Goal: Find contact information: Find contact information

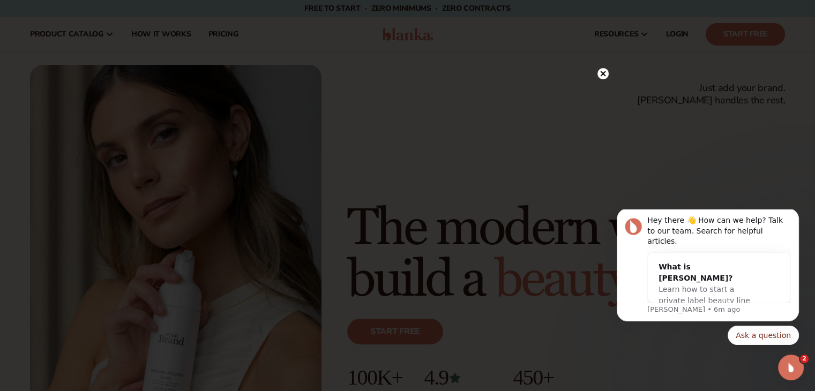
click at [603, 73] on icon at bounding box center [602, 73] width 5 height 5
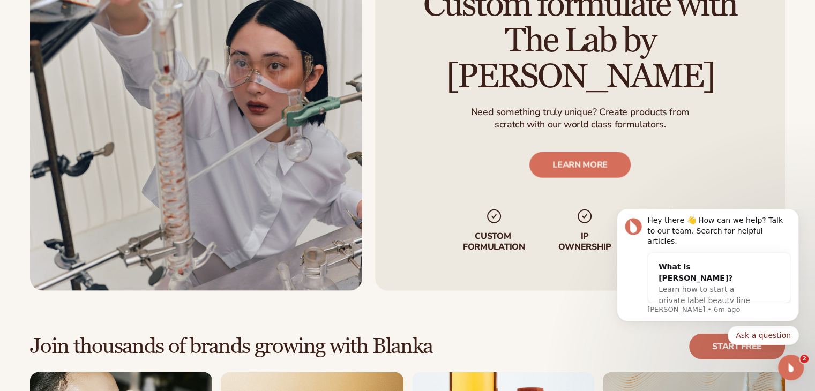
scroll to position [4435, 0]
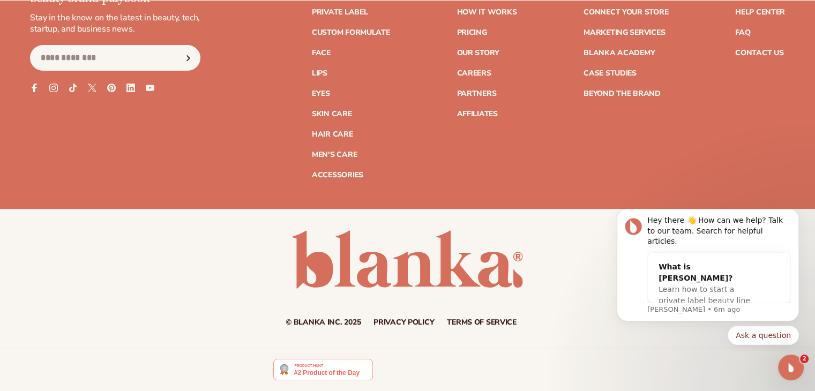
click at [756, 46] on ul "Help Center FAQ Contact Us" at bounding box center [760, 27] width 50 height 59
click at [762, 53] on link "Contact Us" at bounding box center [759, 53] width 48 height 8
